Goal: Find specific page/section: Find specific page/section

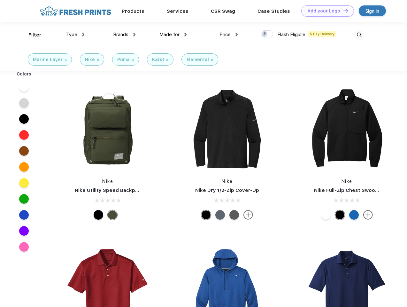
click at [325, 11] on link "Add your Logo Design Tool" at bounding box center [327, 10] width 53 height 11
click at [0, 0] on div "Design Tool" at bounding box center [0, 0] width 0 height 0
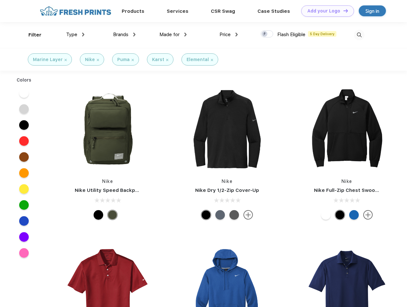
click at [343, 11] on link "Add your Logo Design Tool" at bounding box center [327, 10] width 53 height 11
click at [31, 35] on div "Filter" at bounding box center [34, 34] width 13 height 7
click at [75, 35] on span "Type" at bounding box center [71, 35] width 11 height 6
click at [124, 35] on span "Brands" at bounding box center [120, 35] width 15 height 6
click at [173, 35] on span "Made for" at bounding box center [169, 35] width 20 height 6
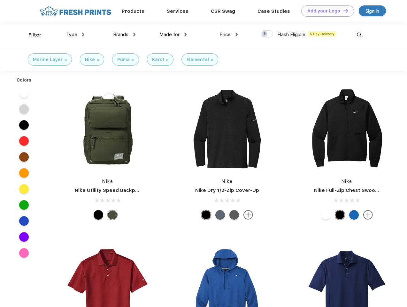
click at [229, 35] on span "Price" at bounding box center [225, 35] width 11 height 6
click at [267, 34] on div at bounding box center [267, 33] width 12 height 7
click at [265, 34] on input "checkbox" at bounding box center [263, 32] width 4 height 4
click at [359, 35] on img at bounding box center [359, 35] width 11 height 11
